Goal: Contribute content

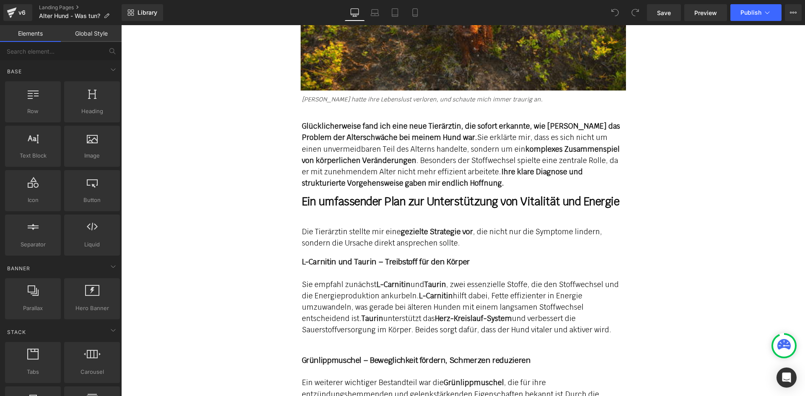
scroll to position [5233, 0]
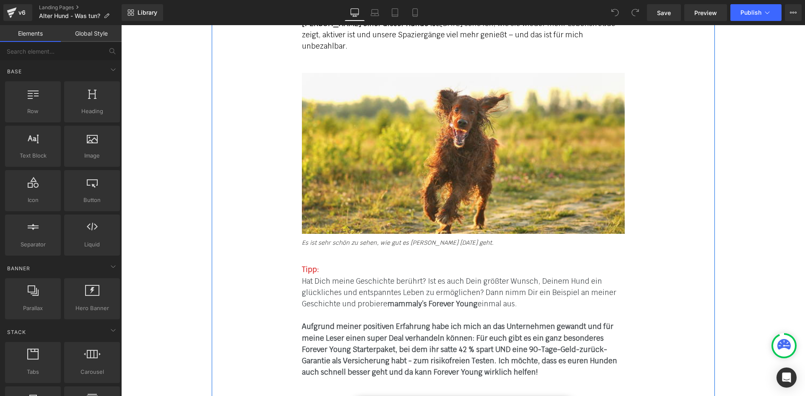
click at [441, 322] on b "Aufgrund meiner positiven Erfahrung habe ich mich an das Unternehmen gewandt un…" at bounding box center [459, 349] width 315 height 55
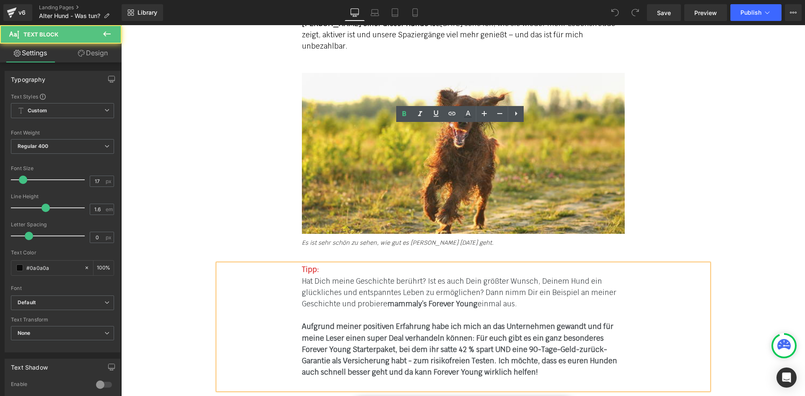
click at [429, 322] on b "Aufgrund meiner positiven Erfahrung habe ich mich an das Unternehmen gewandt un…" at bounding box center [459, 349] width 315 height 55
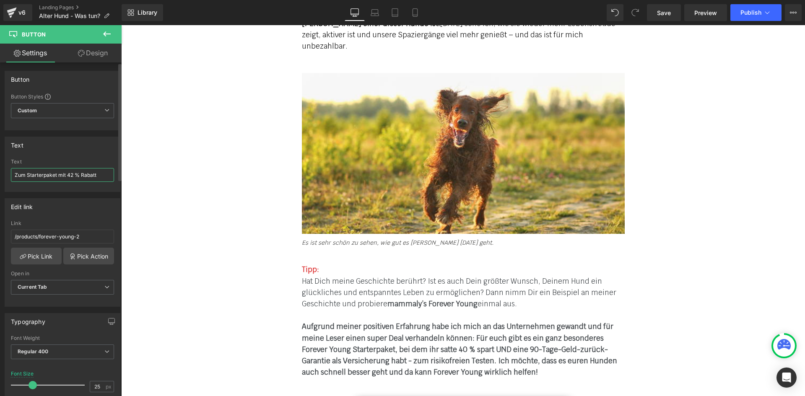
click at [73, 175] on input "Zum Starterpaket mit 42 % Rabatt" at bounding box center [62, 175] width 103 height 14
type input "Zum Starterpaket mit 40 % Rabatt"
click at [486, 264] on div "Tipp: Hat Dich meine Geschichte berührt? Ist es auch Dein größter Wunsch, Deine…" at bounding box center [463, 326] width 323 height 125
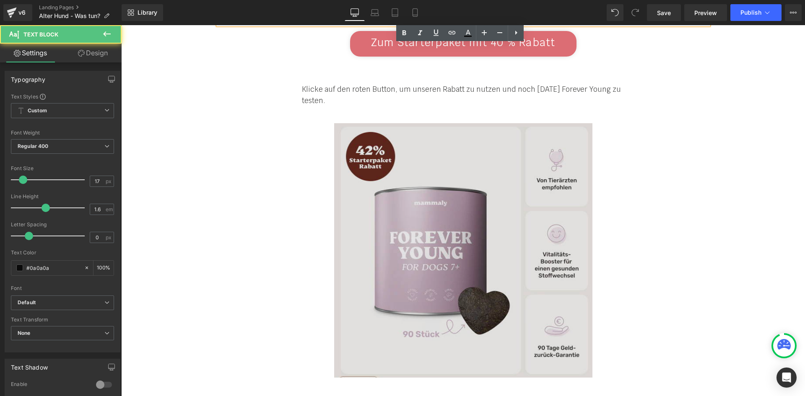
scroll to position [5610, 0]
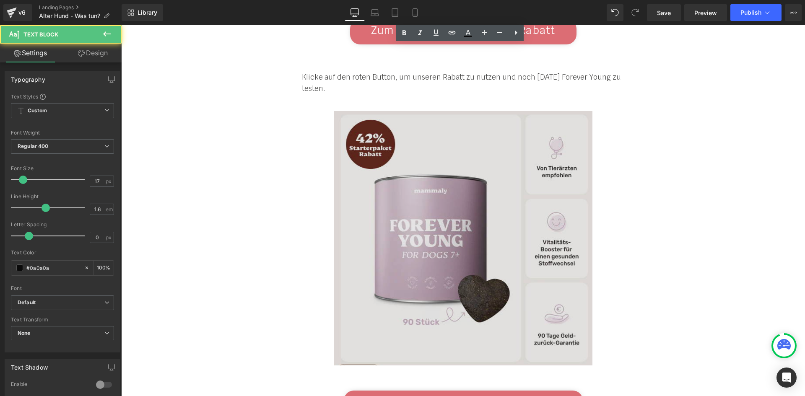
click at [438, 146] on img at bounding box center [463, 238] width 258 height 255
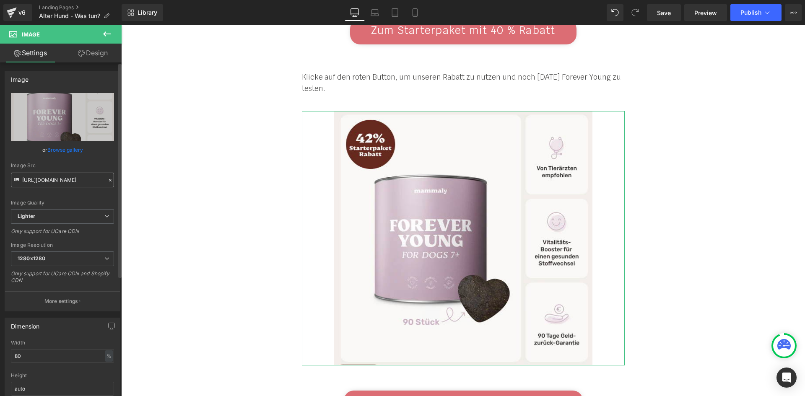
click at [54, 183] on input "[URL][DOMAIN_NAME]" at bounding box center [62, 180] width 103 height 15
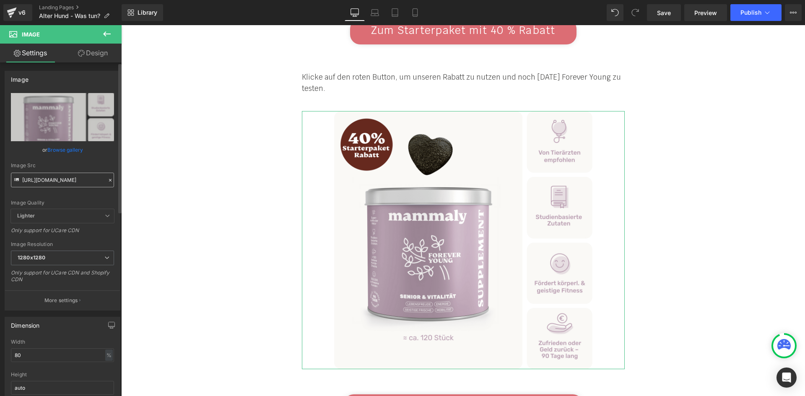
click at [49, 180] on input "[URL][DOMAIN_NAME]" at bounding box center [62, 180] width 103 height 15
click at [71, 183] on input "[URL][DOMAIN_NAME]" at bounding box center [62, 180] width 103 height 15
type input "[URL][DOMAIN_NAME]"
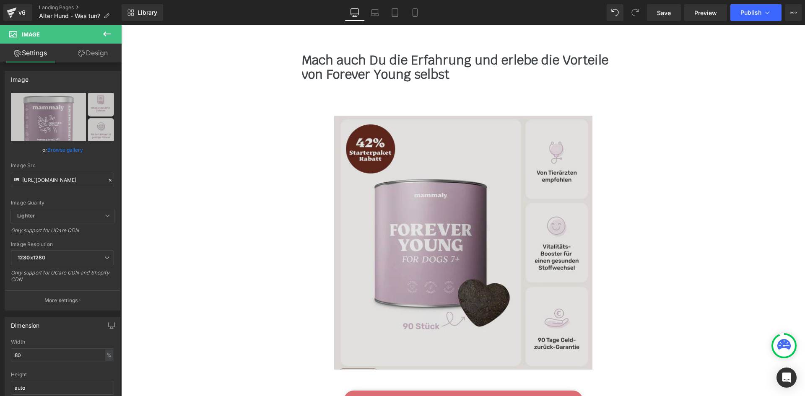
scroll to position [7540, 0]
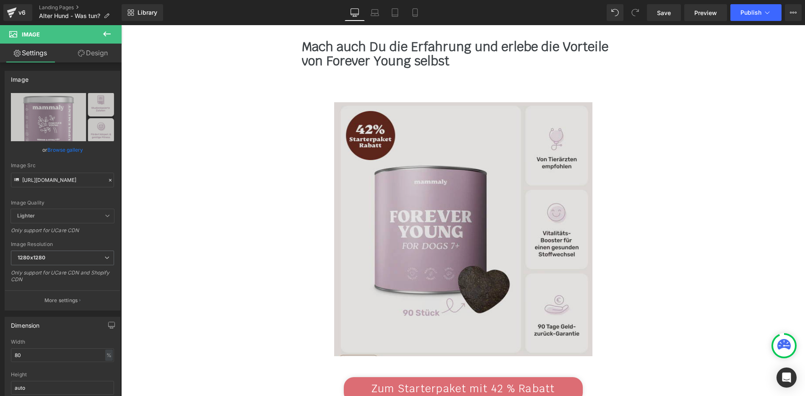
click at [443, 139] on img at bounding box center [463, 229] width 258 height 255
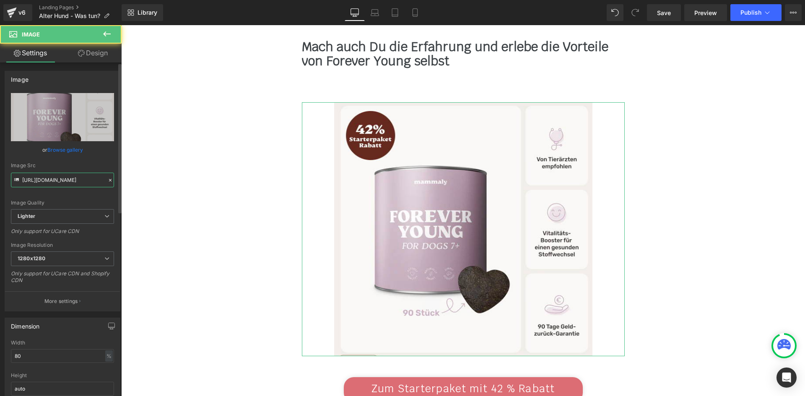
click at [61, 185] on input "[URL][DOMAIN_NAME]" at bounding box center [62, 180] width 103 height 15
type input "[URL][DOMAIN_NAME]"
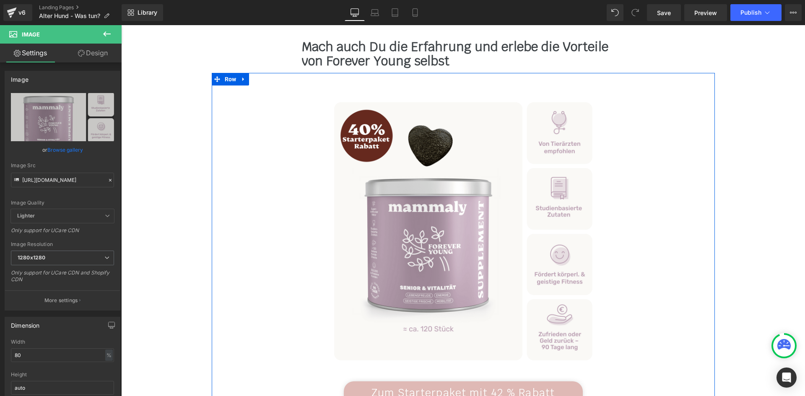
click at [430, 386] on span "Zum Starterpaket mit 42 % Rabatt" at bounding box center [464, 392] width 184 height 13
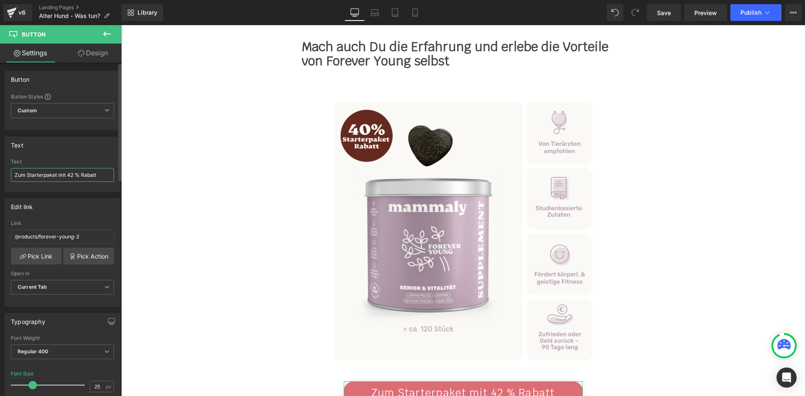
click at [71, 172] on input "Zum Starterpaket mit 42 % Rabatt" at bounding box center [62, 175] width 103 height 14
type input "Zum Starterpaket mit 40 % Rabatt"
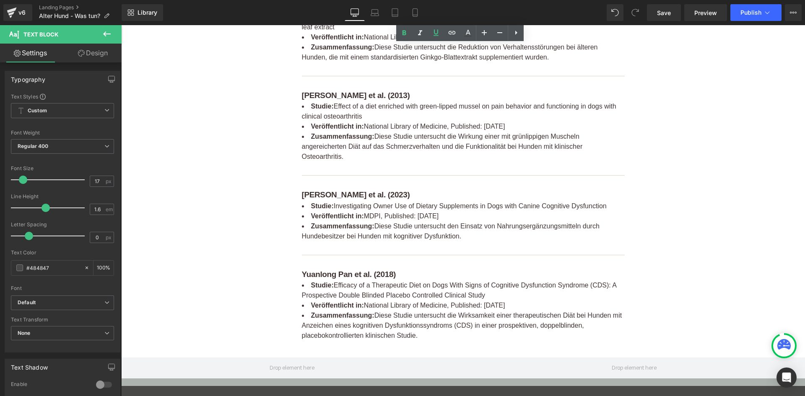
scroll to position [8425, 0]
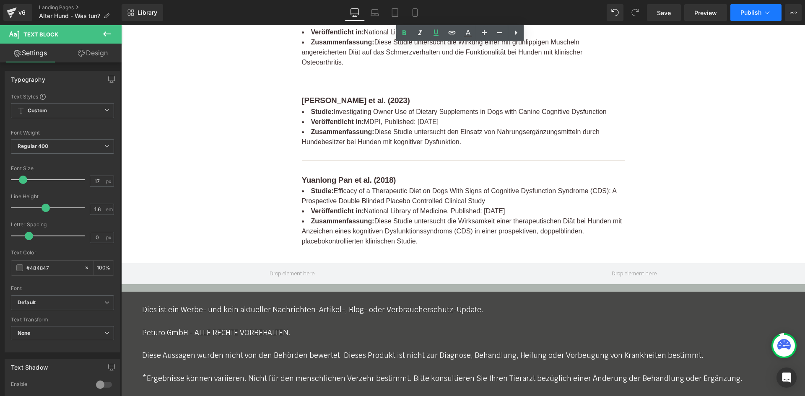
click at [747, 12] on span "Publish" at bounding box center [751, 12] width 21 height 7
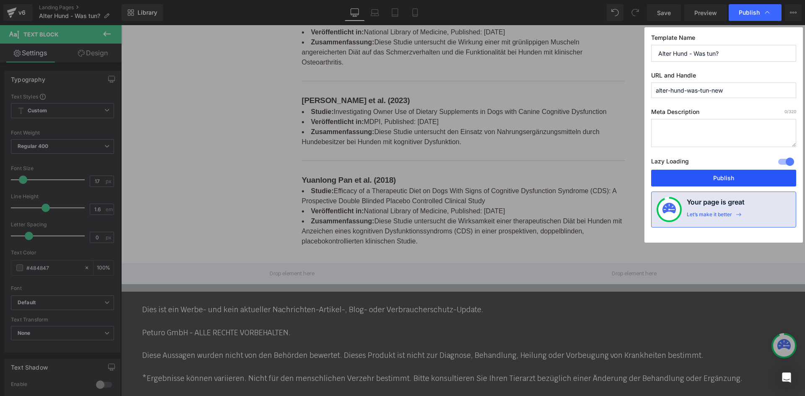
click at [723, 176] on button "Publish" at bounding box center [723, 178] width 145 height 17
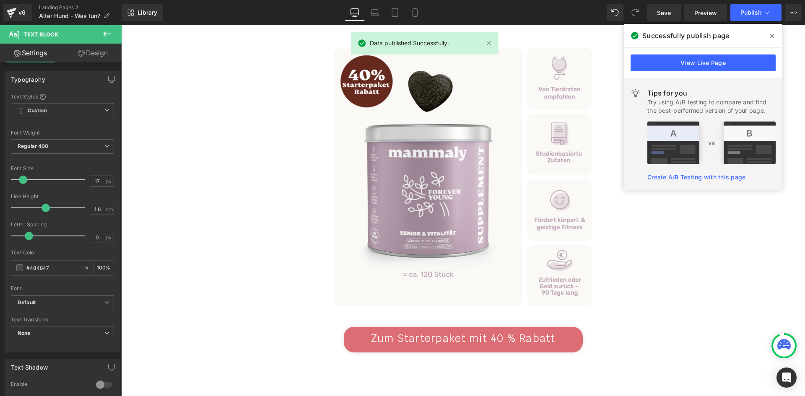
scroll to position [7586, 0]
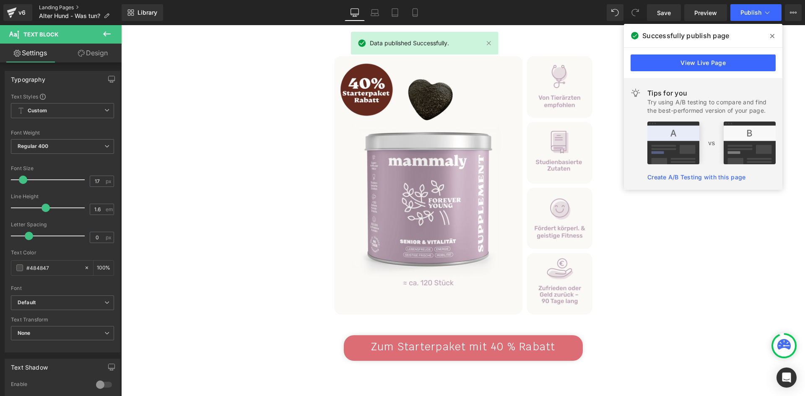
click at [55, 10] on link "Landing Pages" at bounding box center [80, 7] width 83 height 7
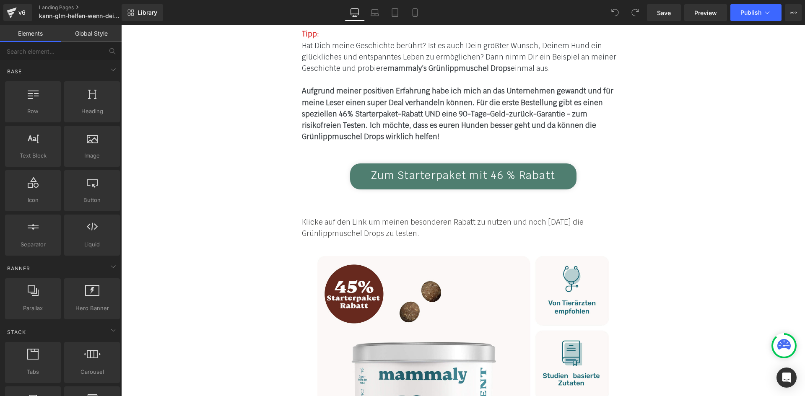
scroll to position [4865, 0]
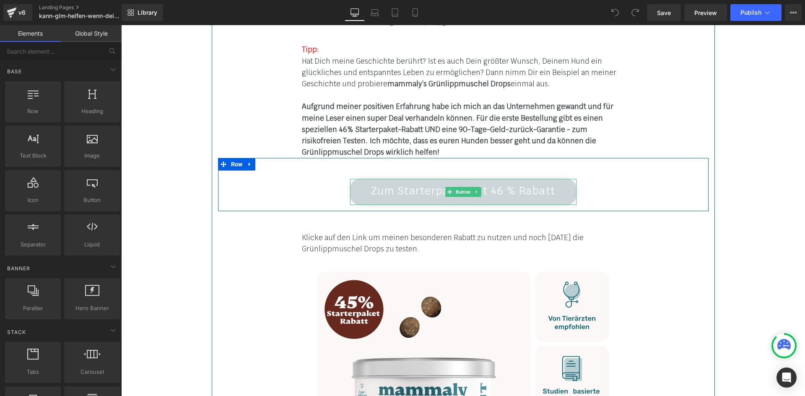
click at [429, 184] on span "Zum Starterpaket mit 46 % Rabatt" at bounding box center [463, 190] width 184 height 13
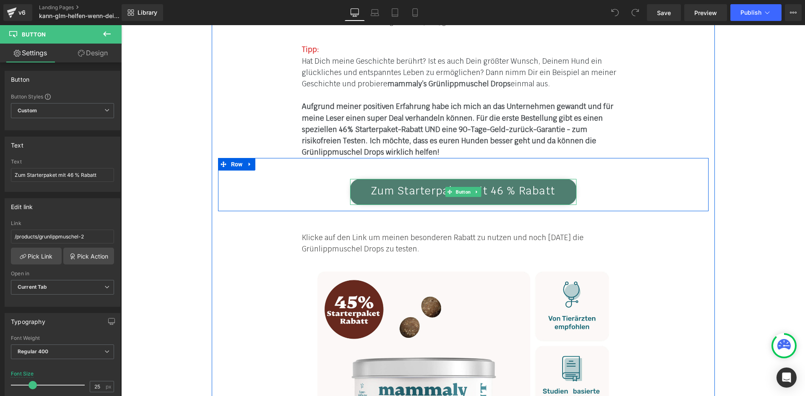
click at [472, 187] on link at bounding box center [476, 192] width 9 height 10
click at [522, 99] on div "Tipp: Hat Dich meine Geschichte berührt? Ist es auch Dein größter Wunsch, Deine…" at bounding box center [463, 101] width 491 height 114
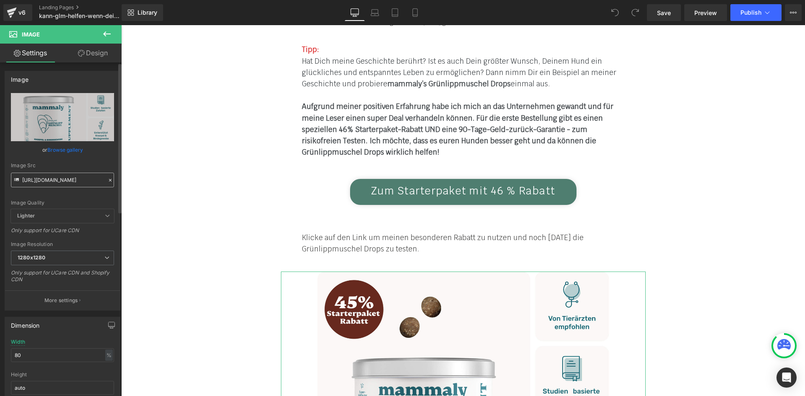
click at [70, 182] on input "https://cdn.shopify.com/s/files/1/0412/4576/9888/files/Grunlippmuschel_starter_…" at bounding box center [62, 180] width 103 height 15
drag, startPoint x: 35, startPoint y: 179, endPoint x: 62, endPoint y: 179, distance: 26.4
click at [67, 178] on input "https://cdn.shopify.com/s/files/1/0412/4576/9888/files/Grunlippmuschel_starter_…" at bounding box center [62, 180] width 103 height 15
click at [62, 179] on input "https://cdn.shopify.com/s/files/1/0412/4576/9888/files/Grunlippmuschel_starter_…" at bounding box center [62, 180] width 103 height 15
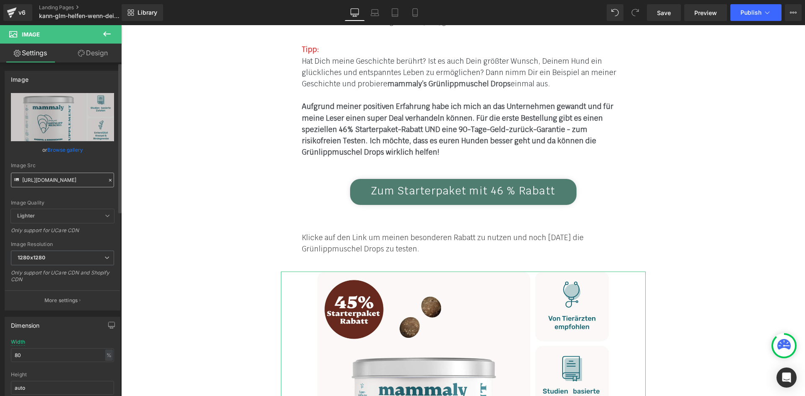
scroll to position [0, 194]
click at [43, 181] on input "https://cdn.shopify.com/s/files/1/0412/4576/9888/files/Grunlippmuschel_starter_…" at bounding box center [62, 180] width 103 height 15
click at [76, 177] on input "https://cdn.shopify.com/s/files/1/0412/4576/9888/files/Grunlippmuschel_starter_…" at bounding box center [62, 180] width 103 height 15
paste input ".jpg?v=1755853461"
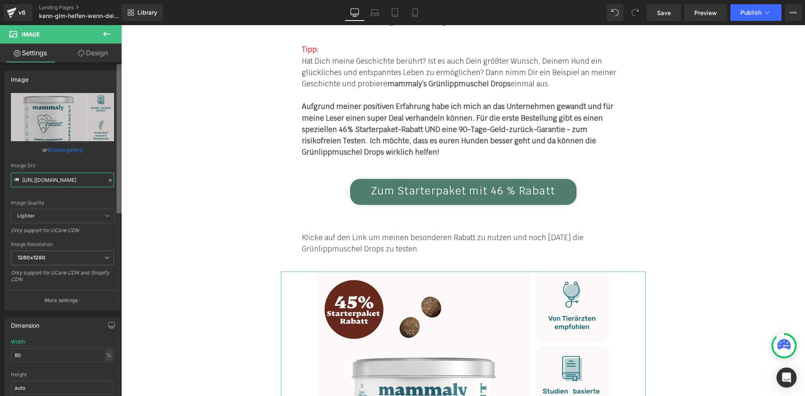
scroll to position [0, 182]
type input "https://cdn.shopify.com/s/files/1/0412/4576/9888/files/Grunlippmuschel_starter_…"
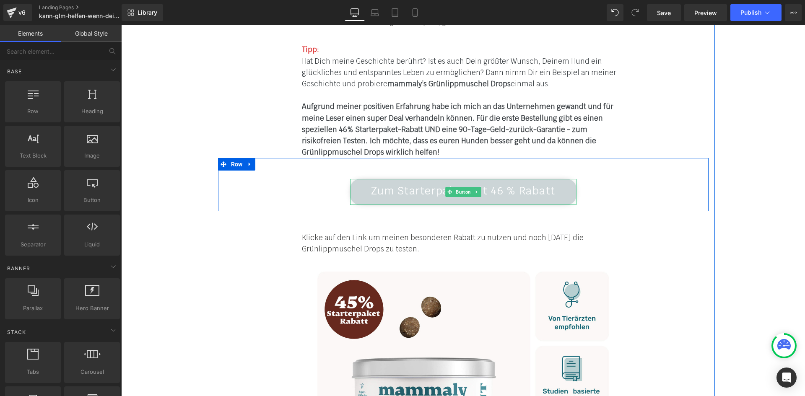
click at [434, 179] on div "Zum Starterpaket mit 46 % Rabatt Button" at bounding box center [463, 192] width 226 height 26
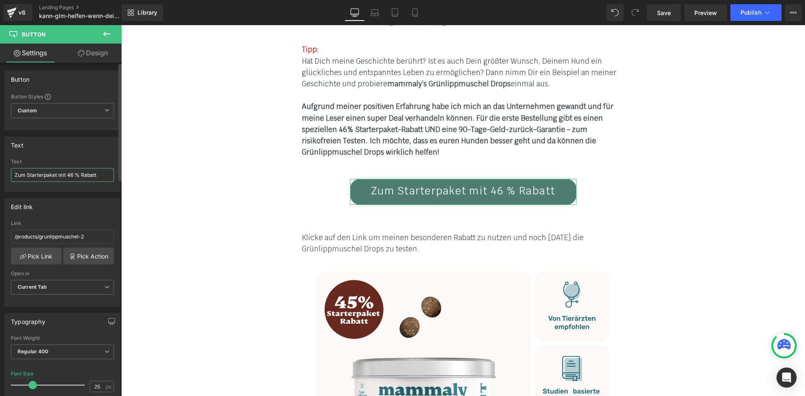
click at [69, 172] on input "Zum Starterpaket mit 46 % Rabatt" at bounding box center [62, 175] width 103 height 14
type input "Zum Starterpaket mit 45 % Rabatt"
click at [269, 158] on div "Zum Starterpaket mit 46 % Rabatt Button" at bounding box center [463, 182] width 491 height 49
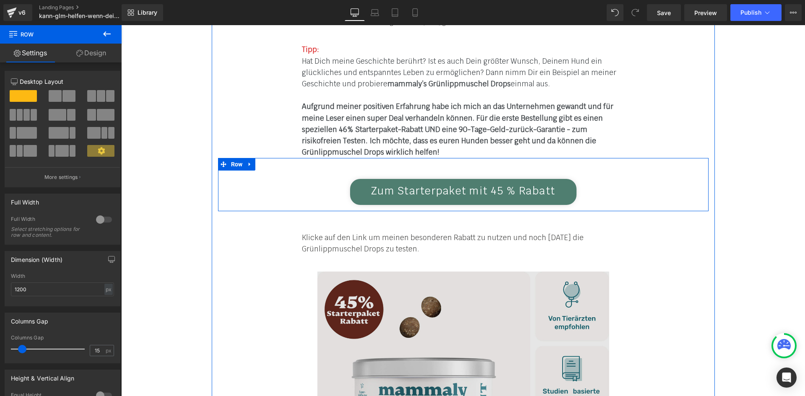
scroll to position [5198, 0]
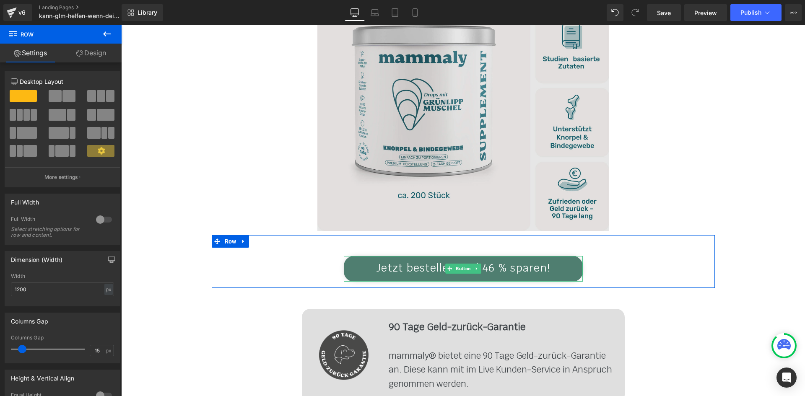
click at [478, 114] on img at bounding box center [463, 85] width 292 height 292
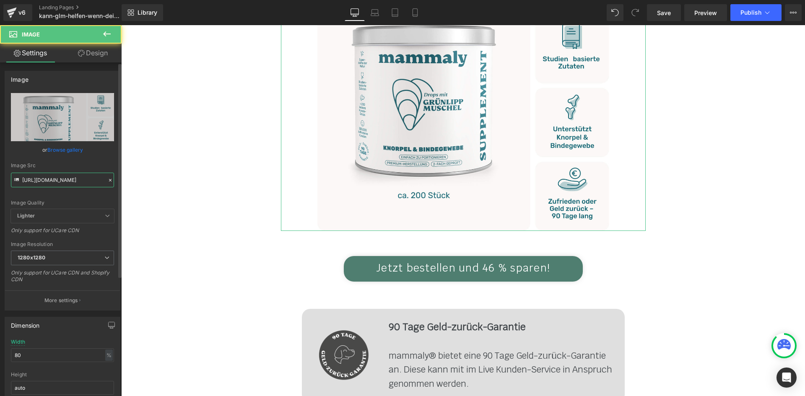
click at [65, 176] on input "https://cdn.shopify.com/s/files/1/0412/4576/9888/files/Grunlippmuschel_starter_…" at bounding box center [62, 180] width 103 height 15
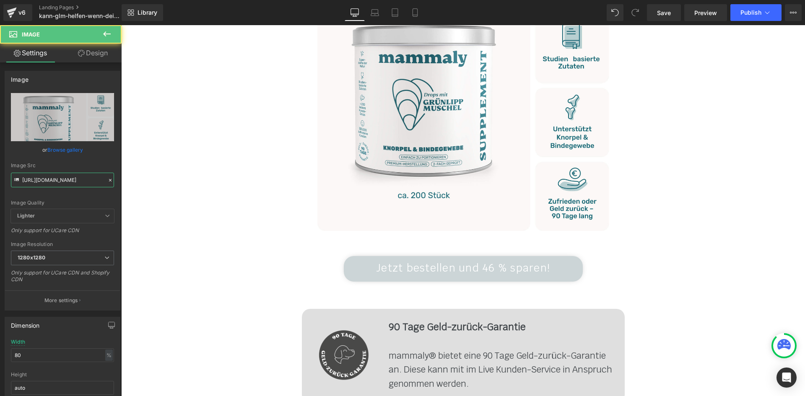
type input "https://cdn.shopify.com/s/files/1/0412/4576/9888/files/Grunlippmuschel_starter_…"
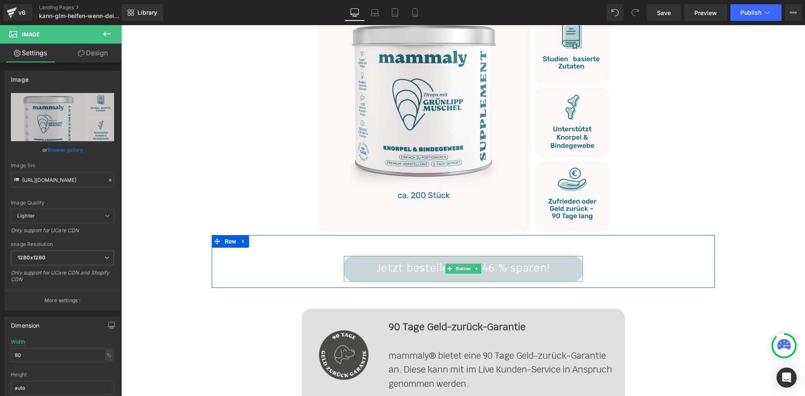
click at [502, 261] on span "Jetzt bestellen und 46 % sparen!" at bounding box center [463, 267] width 174 height 13
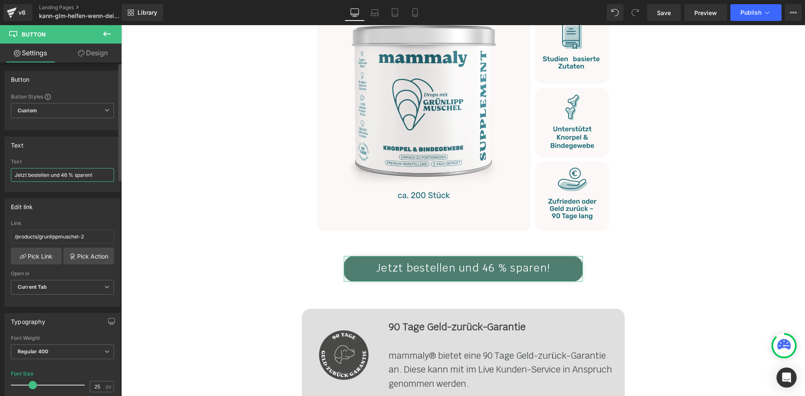
click at [65, 172] on input "Jetzt bestellen und 46 % sparen!" at bounding box center [62, 175] width 103 height 14
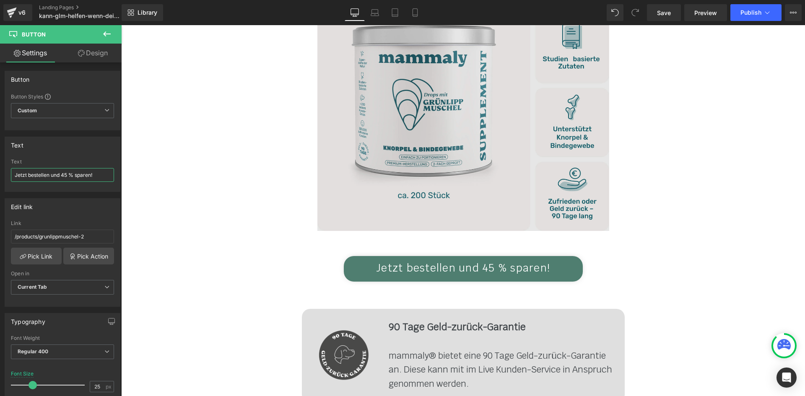
type input "Jetzt bestellen und 45 % sparen!"
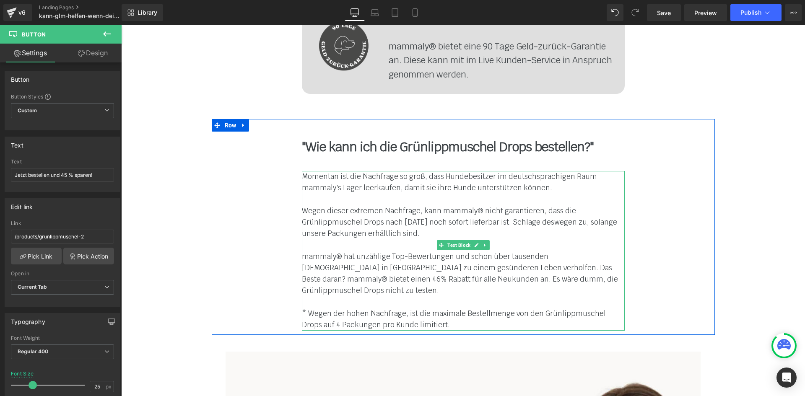
click at [560, 252] on font "mammaly® hat unzählige Top-Bewertungen und schon über tausenden Hunden in Europ…" at bounding box center [460, 274] width 316 height 44
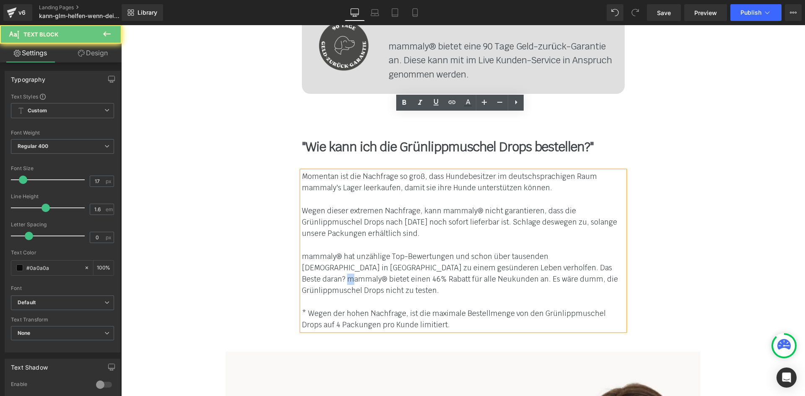
click at [567, 252] on font "mammaly® hat unzählige Top-Bewertungen und schon über tausenden Hunden in Europ…" at bounding box center [460, 274] width 316 height 44
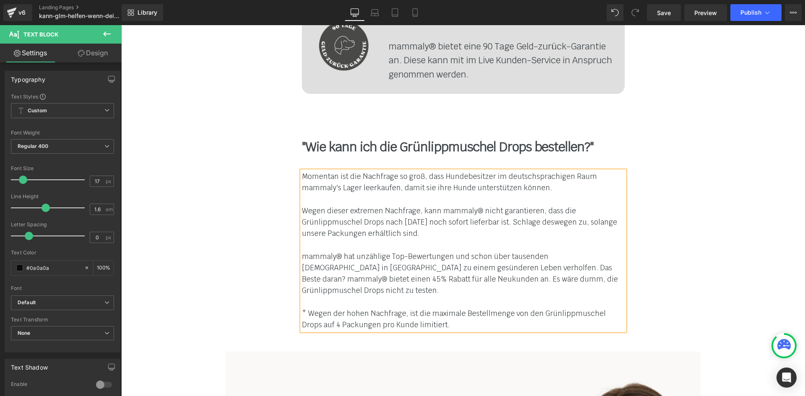
click at [574, 252] on font "mammaly® hat unzählige Top-Bewertungen und schon über tausenden Hunden in Europ…" at bounding box center [460, 274] width 316 height 44
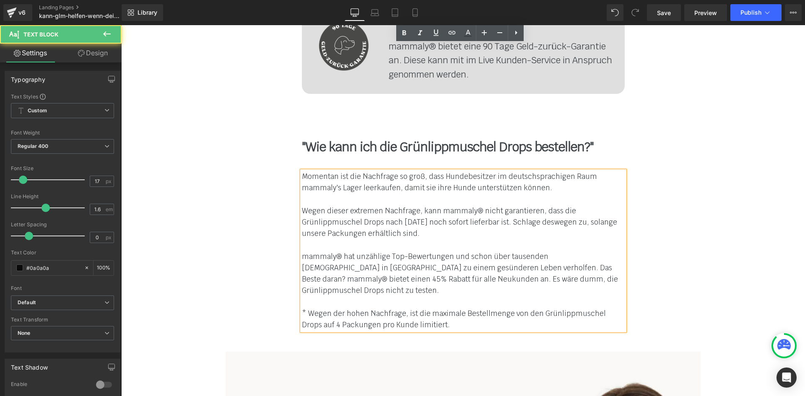
scroll to position [7659, 0]
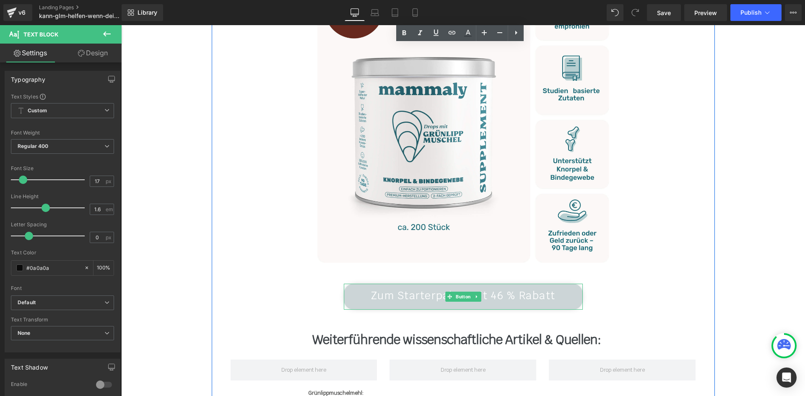
click at [504, 289] on span "Zum Starterpaket mit 46 % Rabatt" at bounding box center [463, 295] width 184 height 13
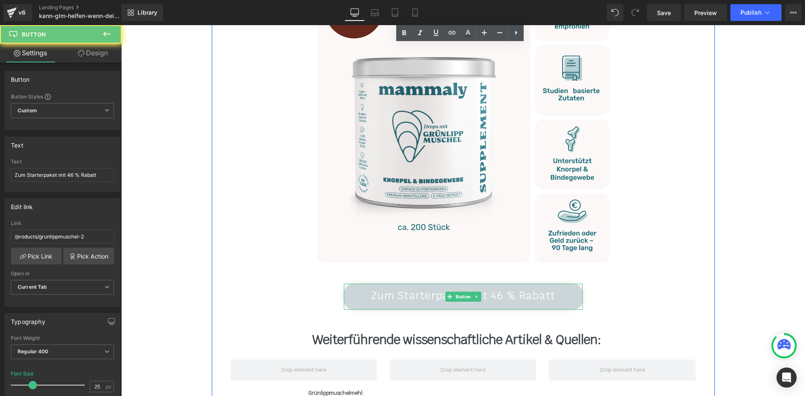
click at [497, 289] on span "Zum Starterpaket mit 46 % Rabatt" at bounding box center [463, 295] width 184 height 13
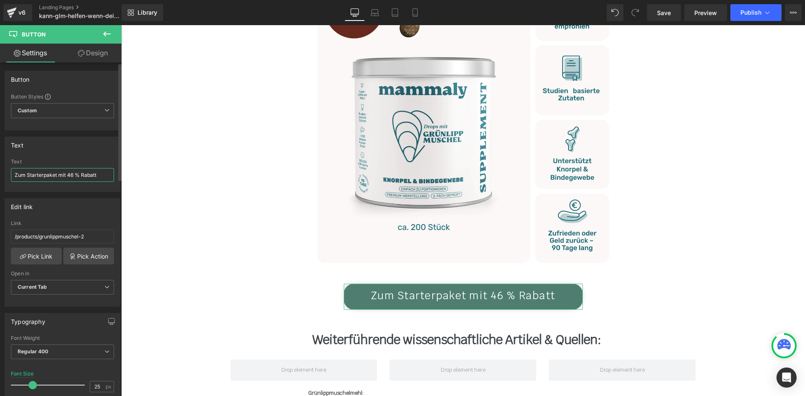
click at [74, 173] on input "Zum Starterpaket mit 46 % Rabatt" at bounding box center [62, 175] width 103 height 14
type input "Zum Starterpaket mit 45 % Rabatt"
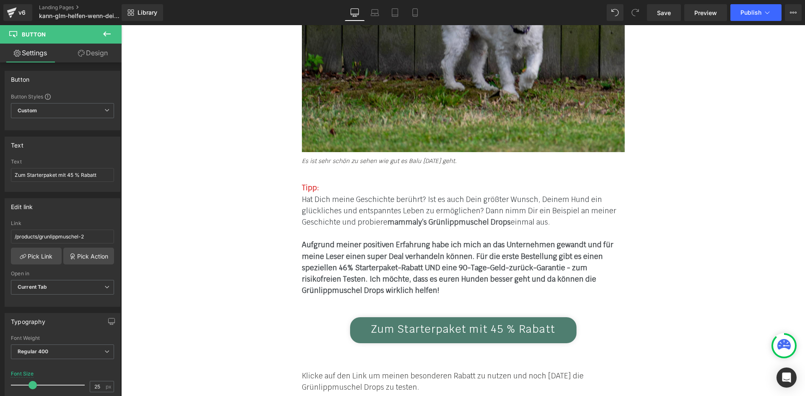
click at [348, 240] on b "Aufgrund meiner positiven Erfahrung habe ich mich an das Unternehmen gewandt un…" at bounding box center [458, 267] width 312 height 55
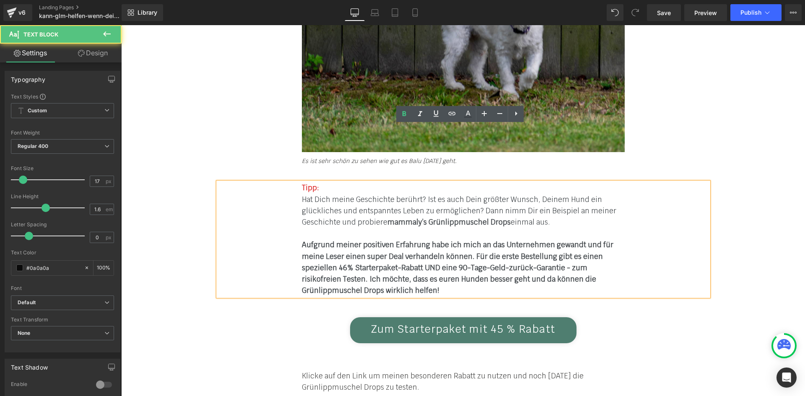
click at [339, 240] on b "Aufgrund meiner positiven Erfahrung habe ich mich an das Unternehmen gewandt un…" at bounding box center [458, 267] width 312 height 55
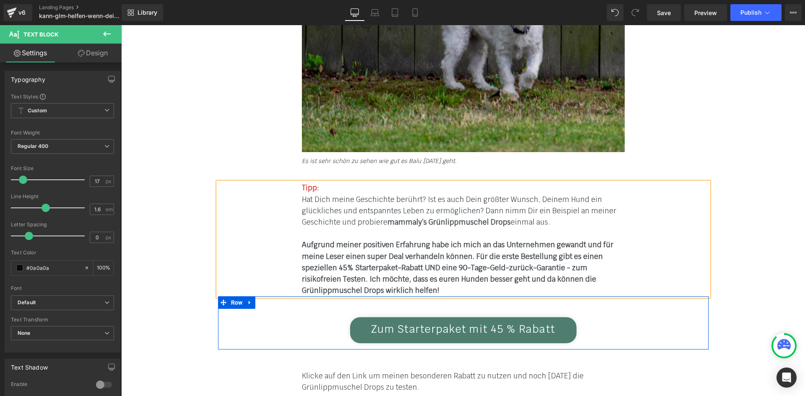
click at [291, 297] on div "Zum Starterpaket mit 45 % Rabatt Button" at bounding box center [463, 321] width 491 height 49
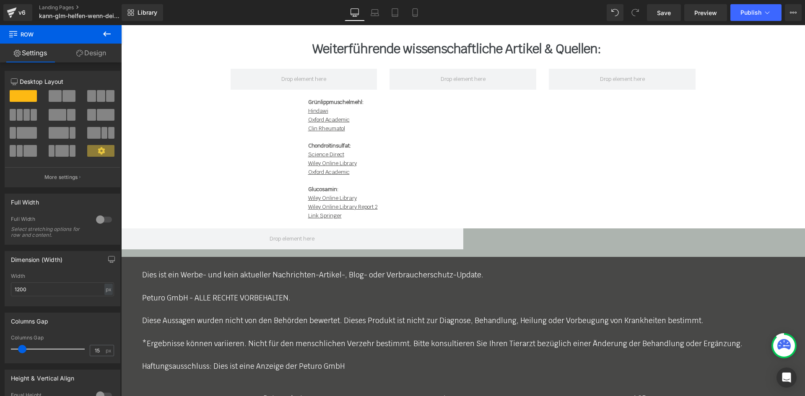
scroll to position [7426, 0]
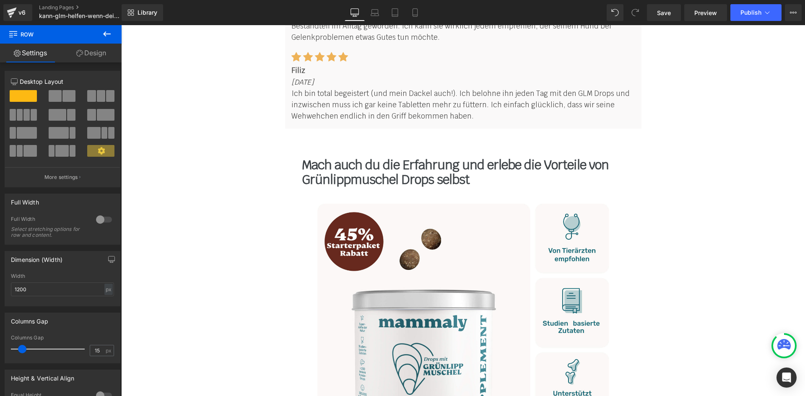
drag, startPoint x: 802, startPoint y: 116, endPoint x: 894, endPoint y: 376, distance: 275.9
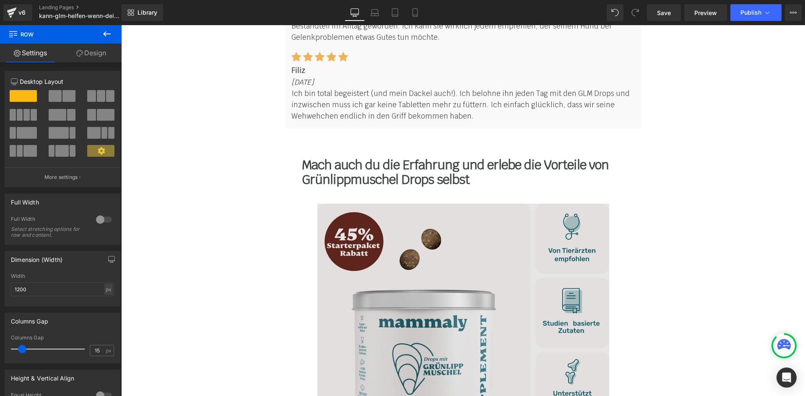
click at [441, 245] on img at bounding box center [463, 350] width 292 height 292
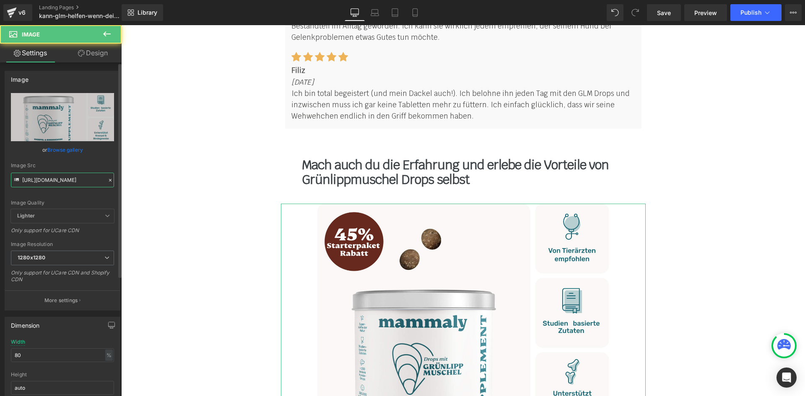
click at [70, 184] on input "https://cdn.shopify.com/s/files/1/0412/4576/9888/files/Grunlippmuschel_starter_…" at bounding box center [62, 180] width 103 height 15
paste input ".jpg?v=1755853461"
type input "https://cdn.shopify.com/s/files/1/0412/4576/9888/files/Grunlippmuschel_starter_…"
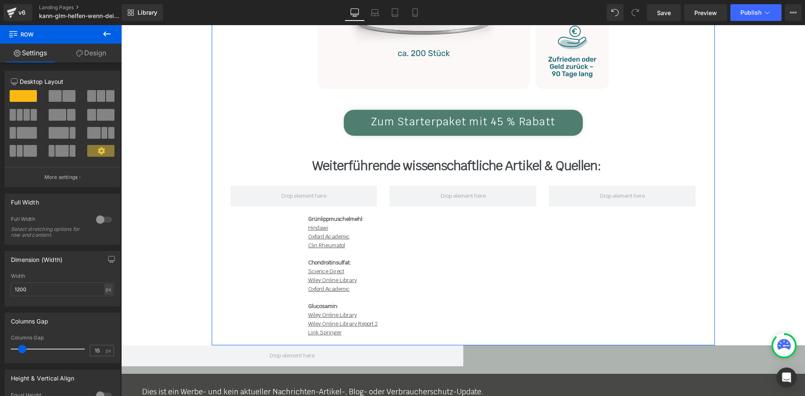
scroll to position [7846, 0]
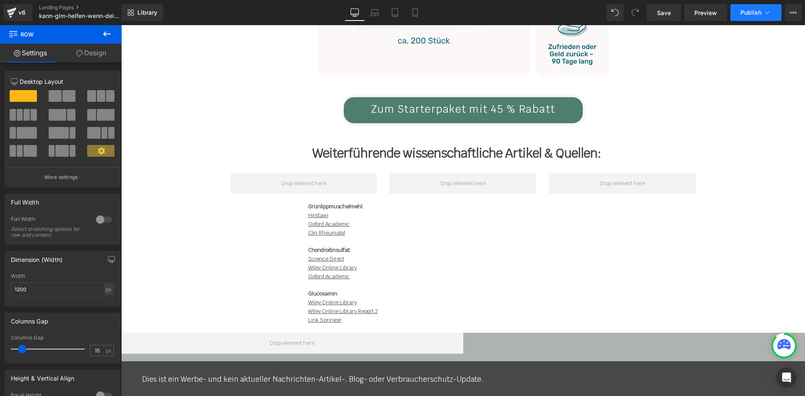
click at [747, 16] on span "Publish" at bounding box center [751, 12] width 21 height 7
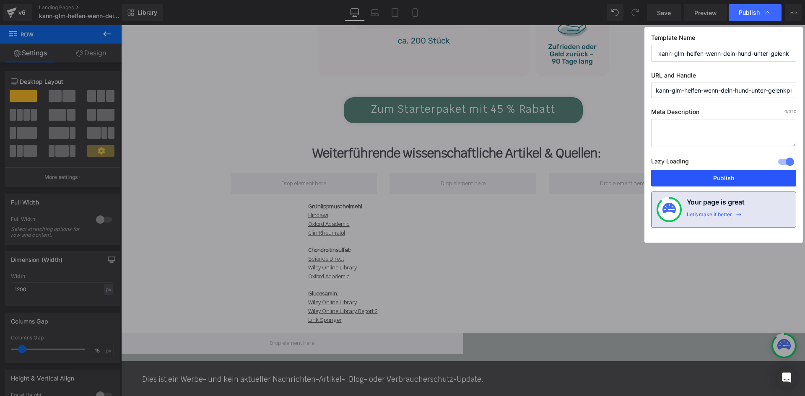
click at [704, 179] on button "Publish" at bounding box center [723, 178] width 145 height 17
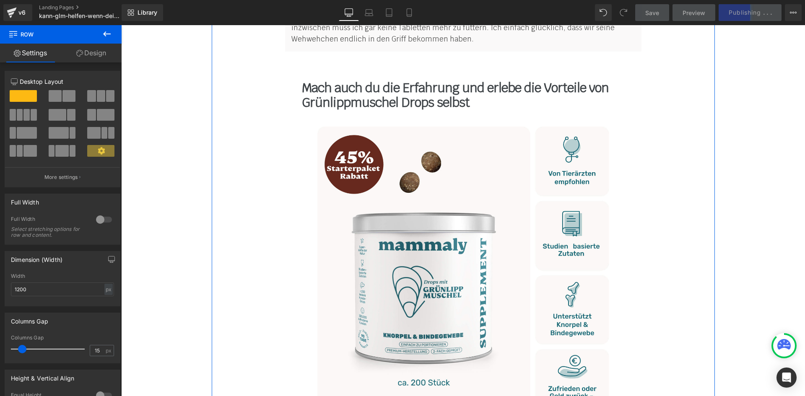
scroll to position [7510, 0]
